Goal: Navigation & Orientation: Find specific page/section

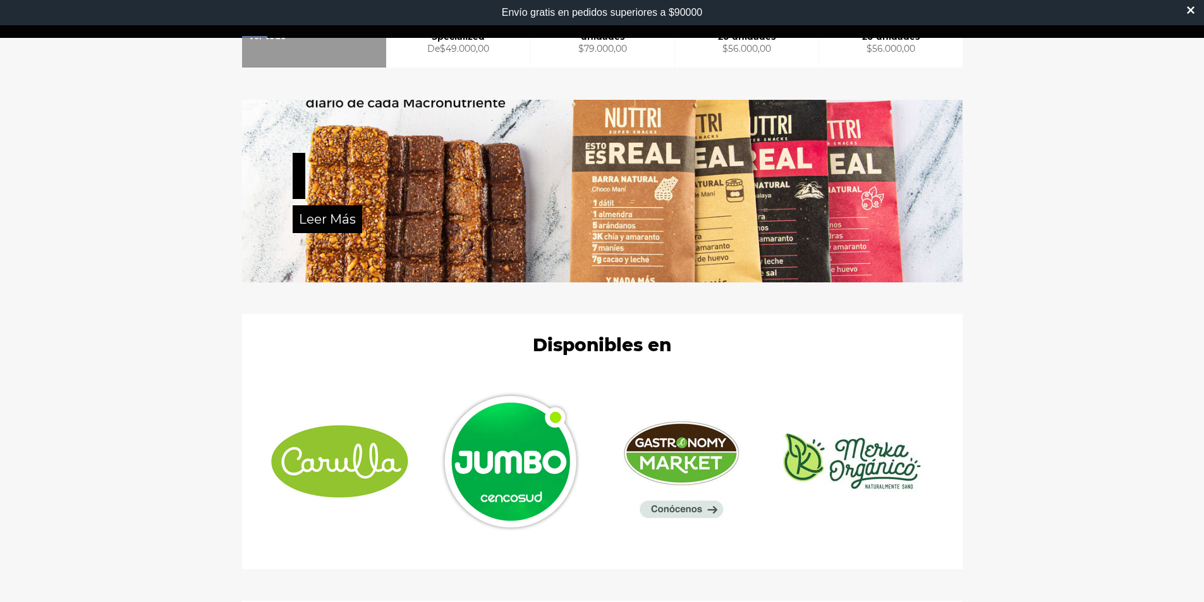
scroll to position [578, 0]
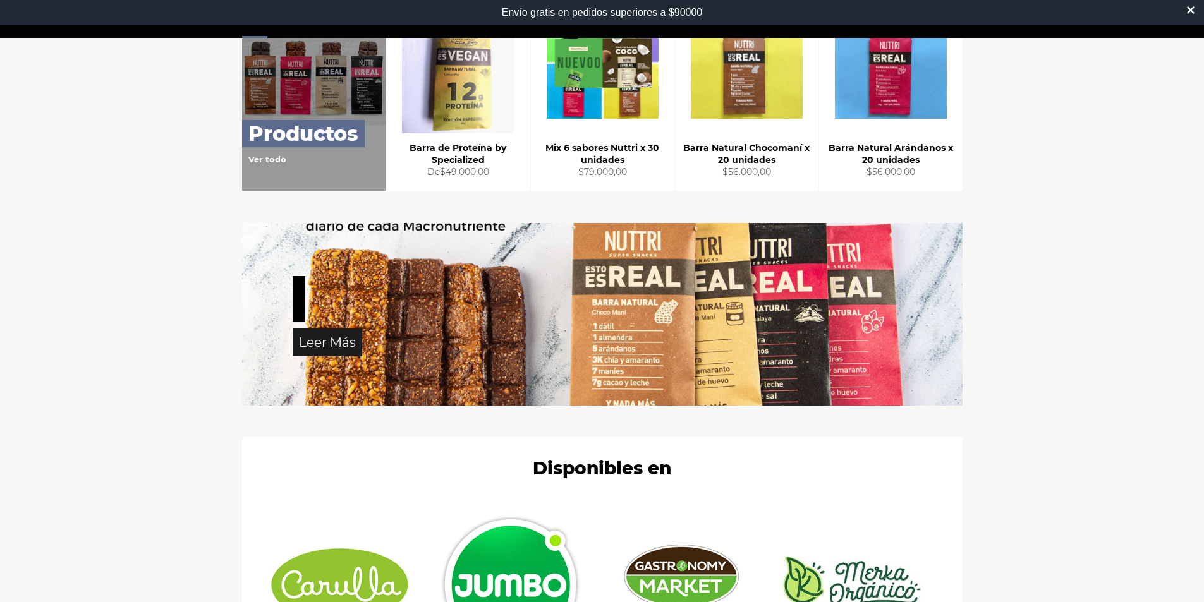
click at [338, 343] on link "Leer Más" at bounding box center [328, 343] width 70 height 28
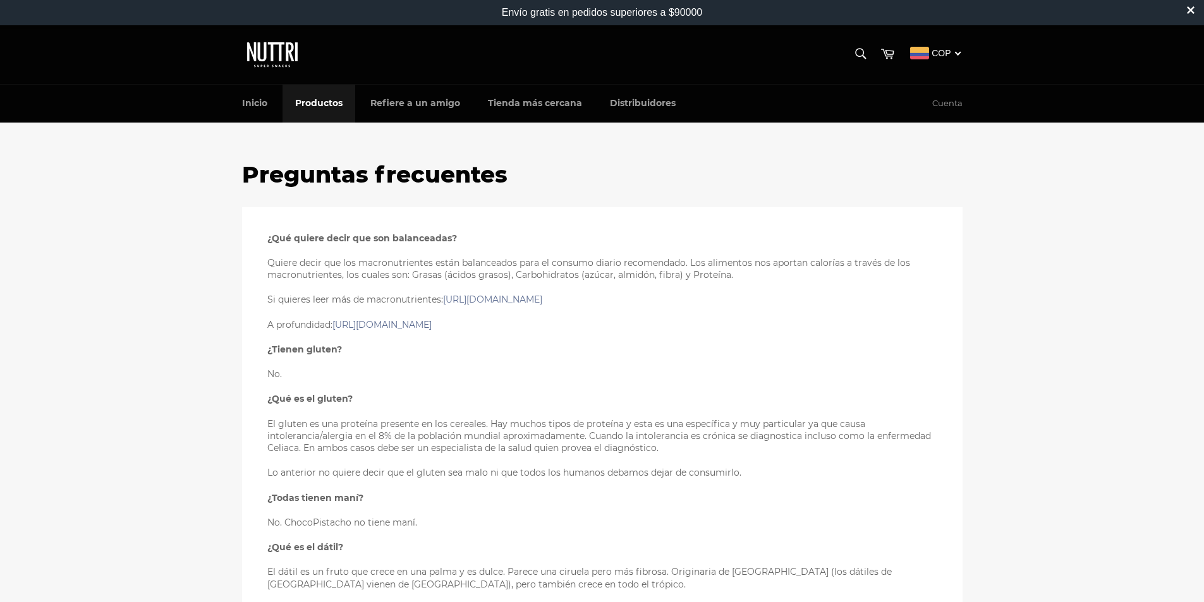
click at [315, 108] on link "Productos" at bounding box center [319, 103] width 73 height 37
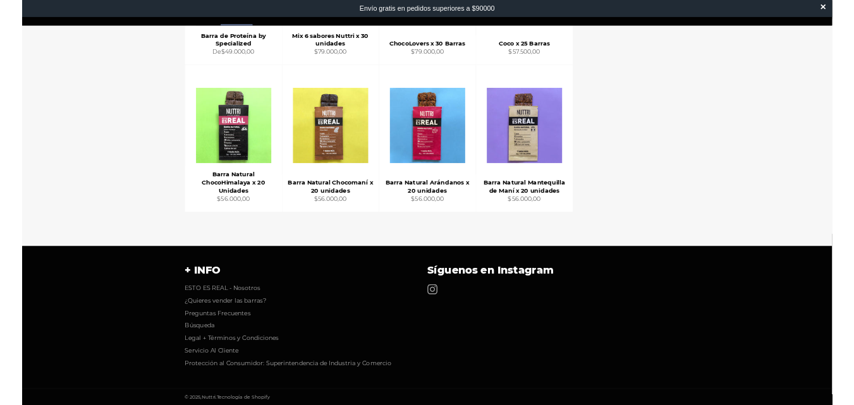
scroll to position [117, 0]
